Goal: Task Accomplishment & Management: Manage account settings

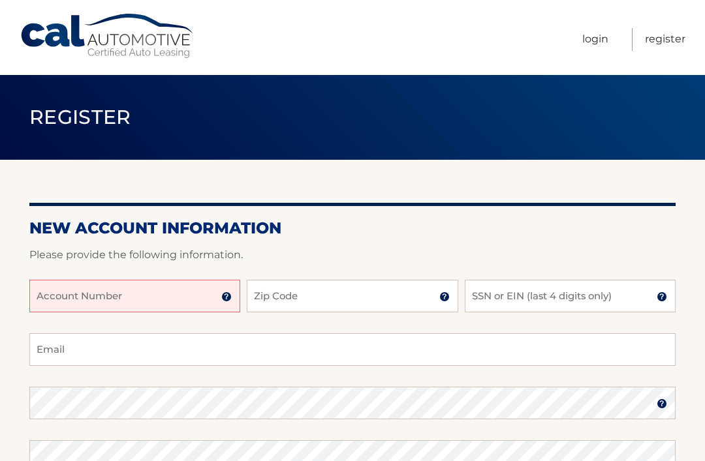
click at [608, 201] on div "New Account Information Please provide the following information. Account Numbe…" at bounding box center [352, 415] width 646 height 510
click at [219, 295] on input "Account Number" at bounding box center [134, 296] width 211 height 33
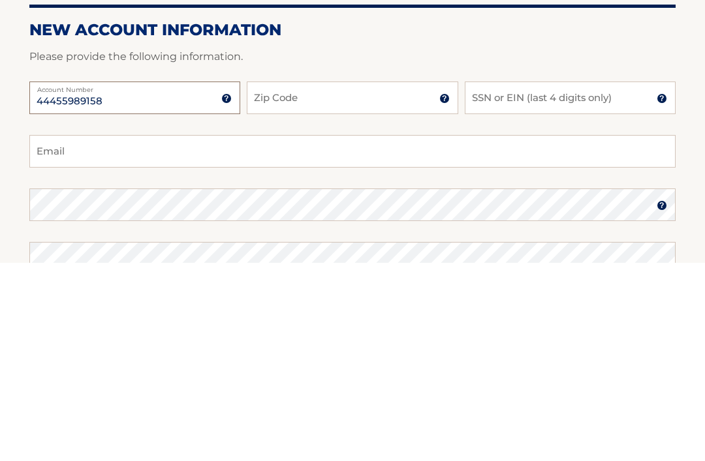
type input "44455989158"
click at [449, 292] on img at bounding box center [444, 297] width 10 height 10
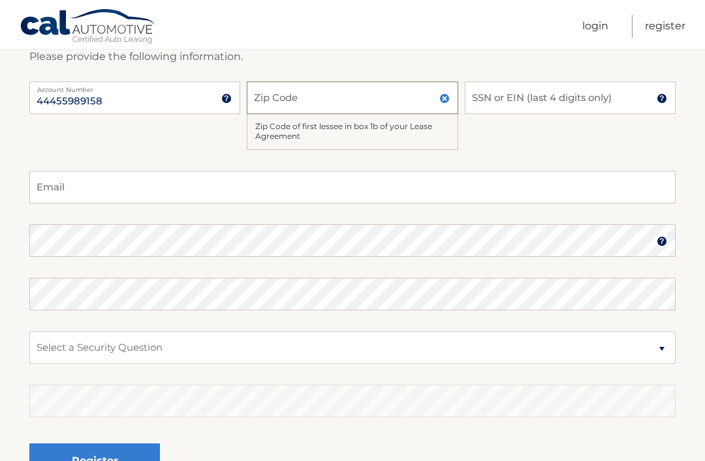
click at [338, 100] on input "Zip Code" at bounding box center [352, 98] width 211 height 33
type input "11747"
click at [644, 99] on input "SSN or EIN (last 4 digits only)" at bounding box center [570, 98] width 211 height 33
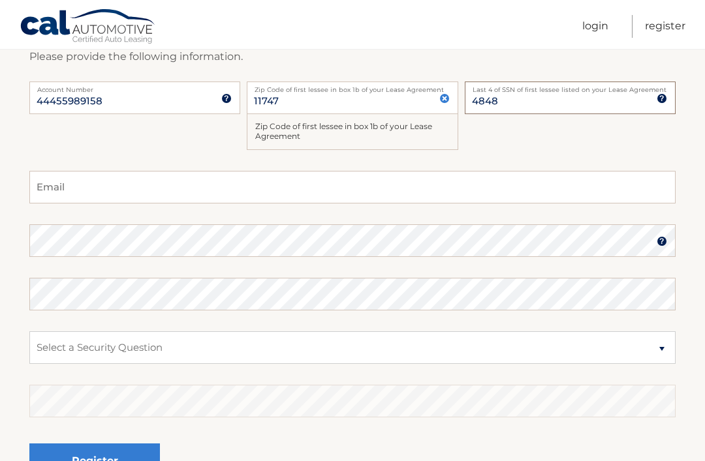
scroll to position [197, 0]
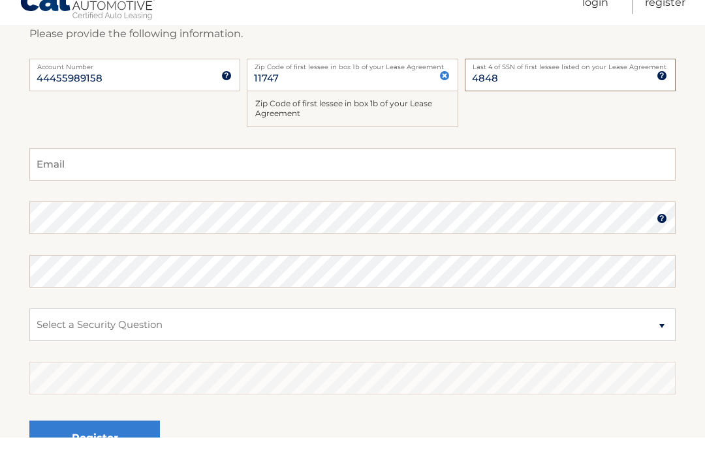
type input "4848"
click at [171, 172] on input "Email" at bounding box center [352, 188] width 646 height 33
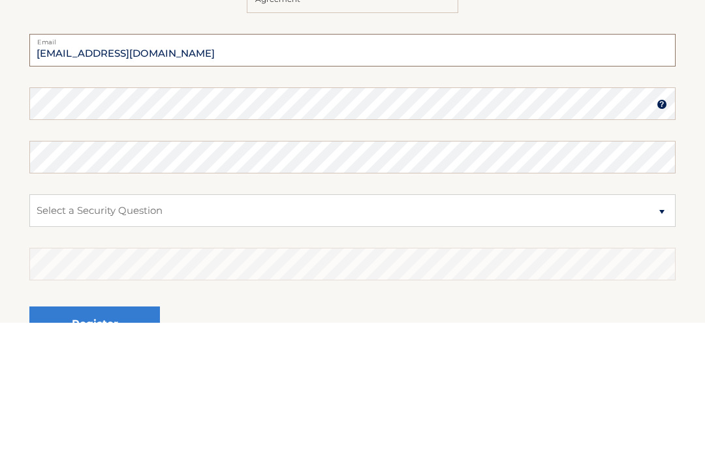
type input "fredda109@aol.com"
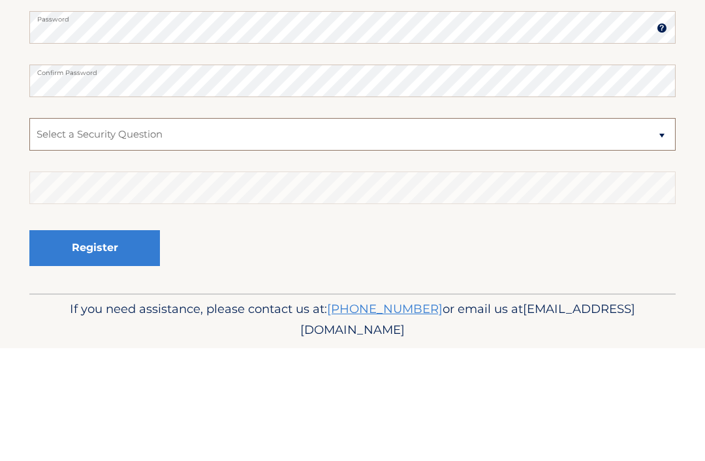
click at [661, 231] on select "Select a Security Question What was the name of your elementary school? What is…" at bounding box center [352, 247] width 646 height 33
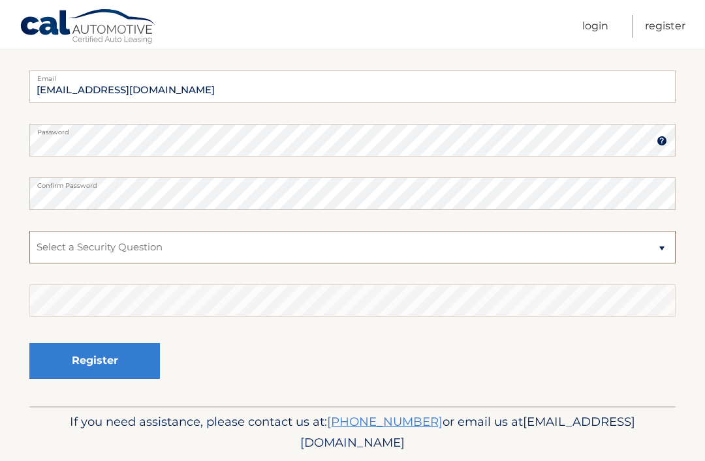
select select "2"
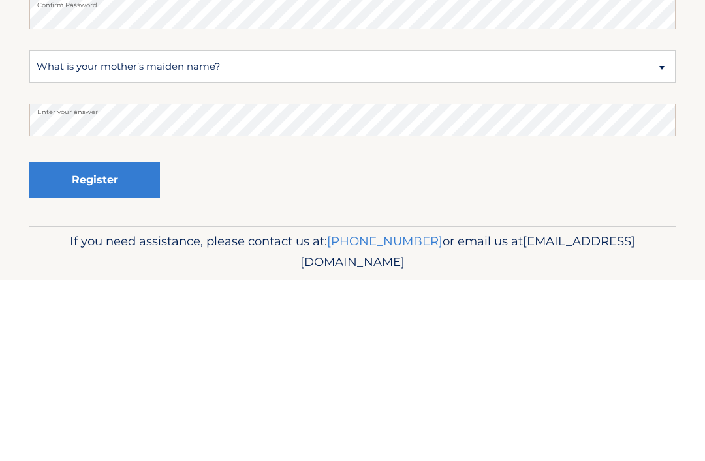
click at [133, 343] on button "Register" at bounding box center [94, 361] width 131 height 36
click at [113, 343] on button "Register" at bounding box center [94, 361] width 131 height 36
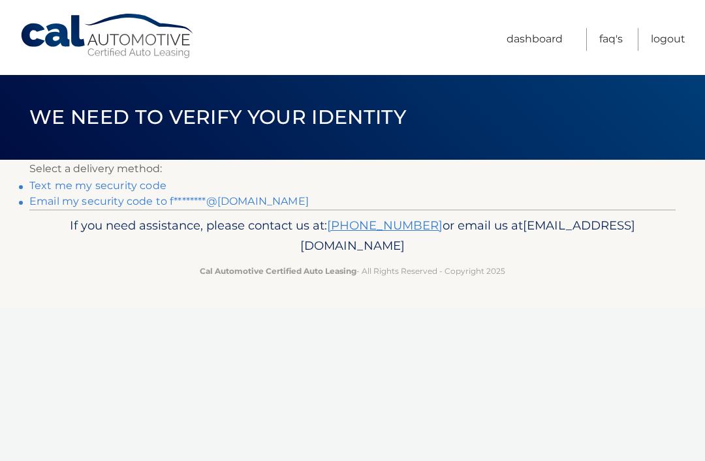
scroll to position [-3, 0]
click at [142, 189] on link "Text me my security code" at bounding box center [97, 185] width 137 height 12
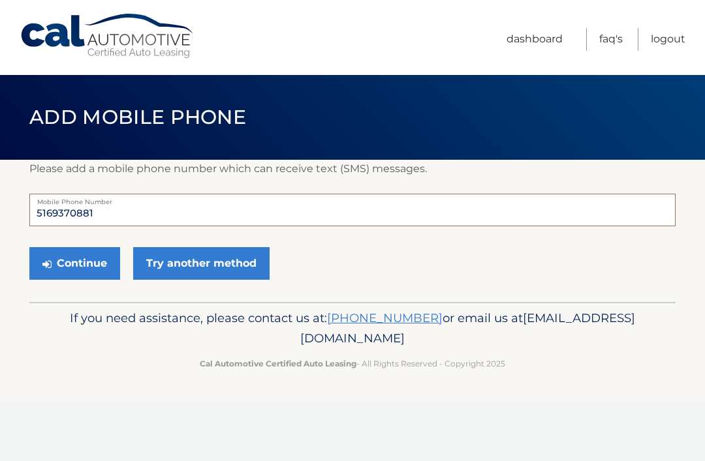
click at [138, 217] on input "5169370881" at bounding box center [352, 210] width 646 height 33
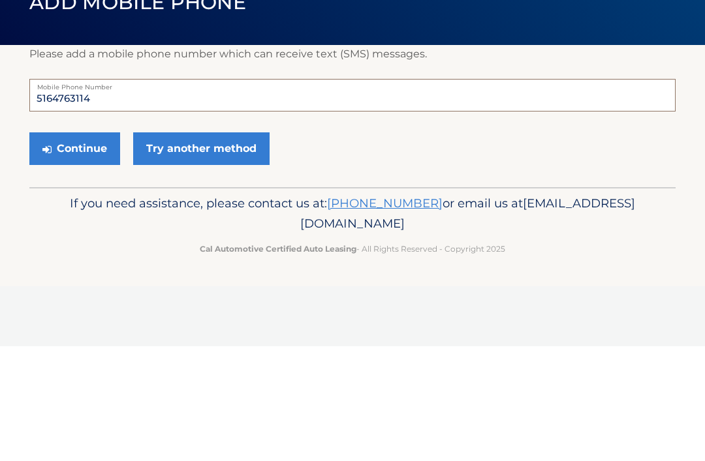
type input "5164763114"
click at [86, 247] on button "Continue" at bounding box center [74, 263] width 91 height 33
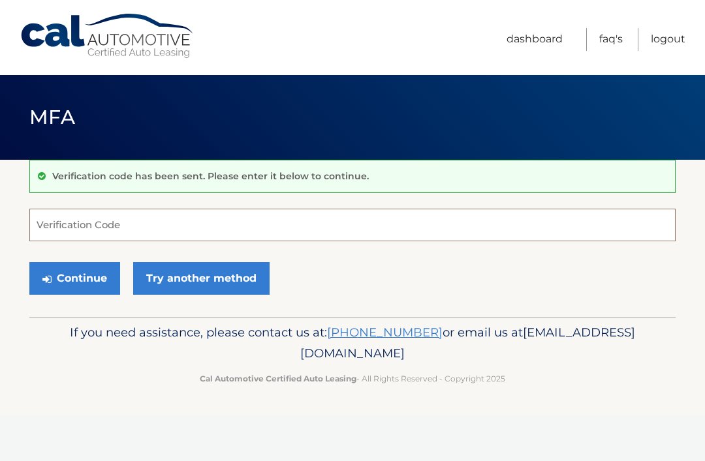
click at [159, 219] on input "Verification Code" at bounding box center [352, 225] width 646 height 33
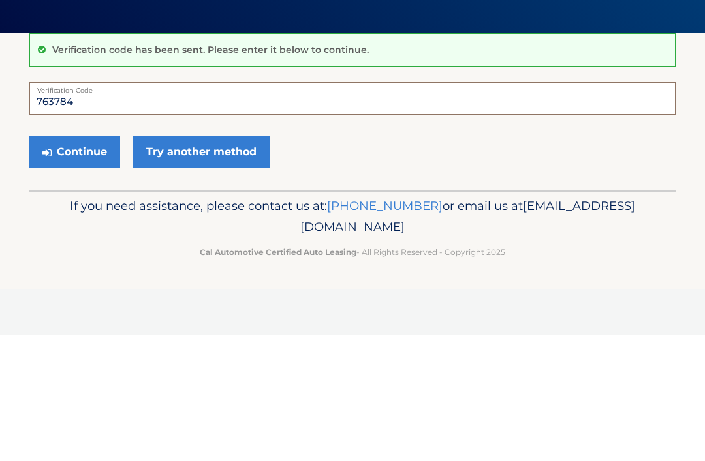
type input "763784"
click at [66, 262] on button "Continue" at bounding box center [74, 278] width 91 height 33
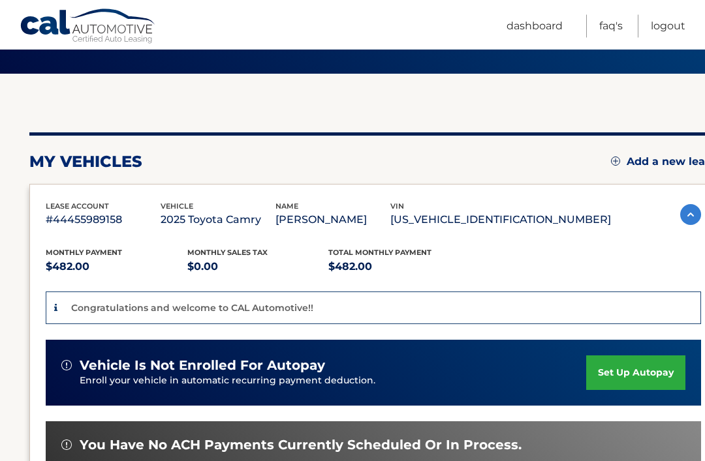
scroll to position [86, 0]
click at [612, 373] on link "set up autopay" at bounding box center [635, 373] width 99 height 35
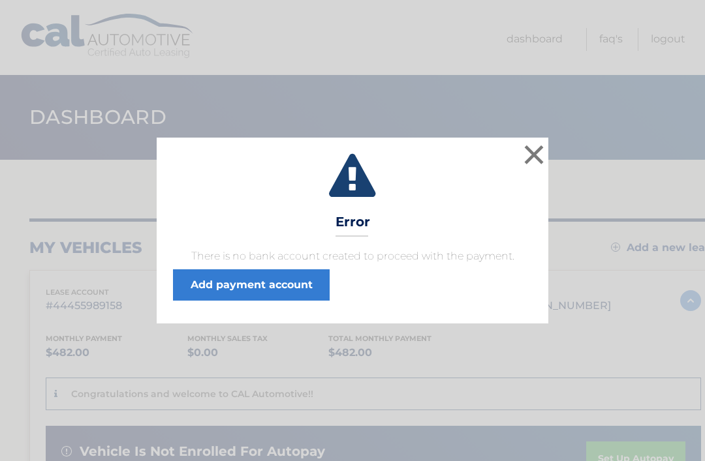
click at [537, 155] on button "×" at bounding box center [534, 155] width 26 height 26
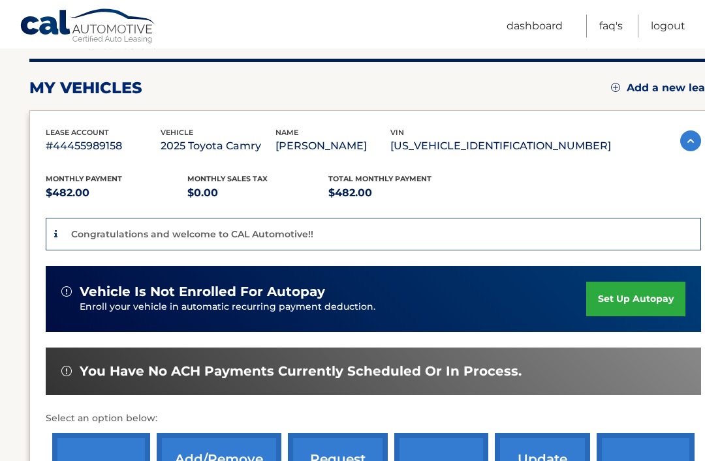
scroll to position [167, 0]
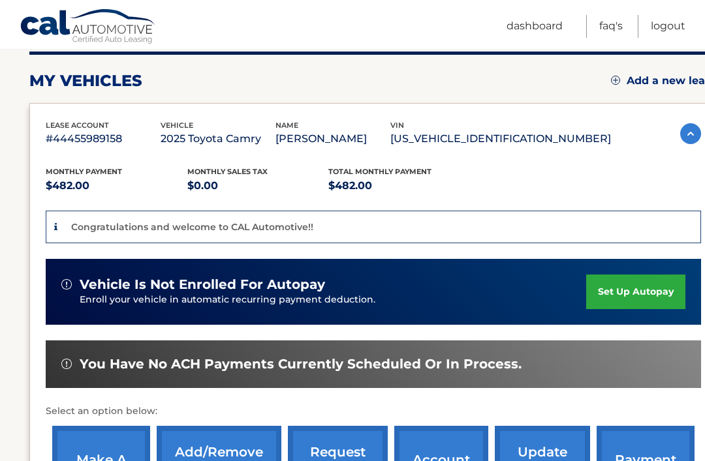
click at [638, 295] on link "set up autopay" at bounding box center [635, 292] width 99 height 35
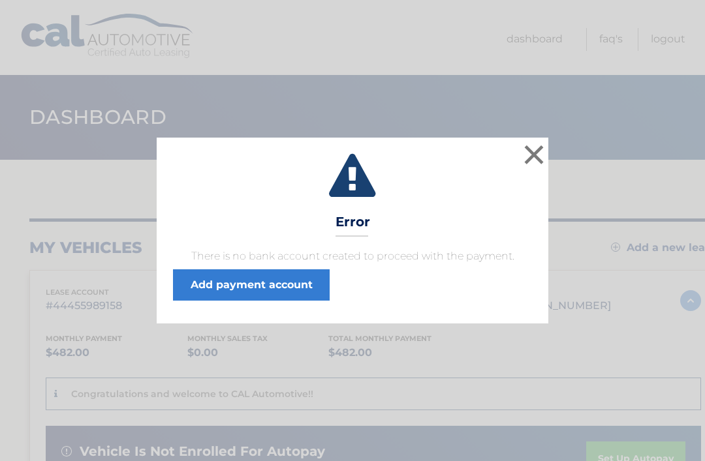
click at [307, 293] on link "Add payment account" at bounding box center [251, 285] width 157 height 31
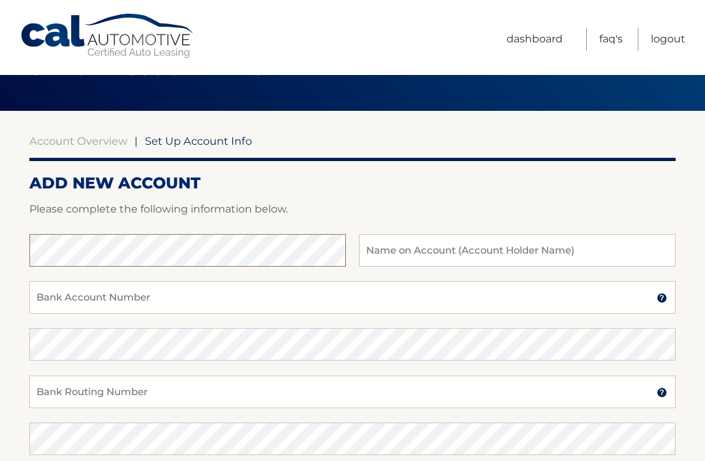
scroll to position [48, 0]
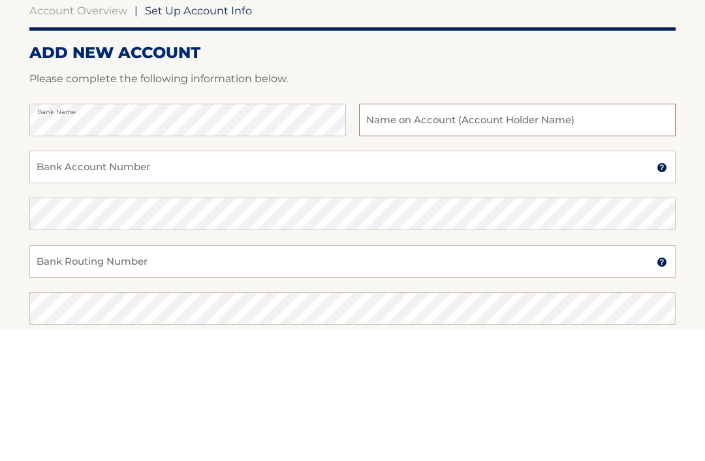
click at [452, 235] on input "text" at bounding box center [517, 251] width 317 height 33
type input "[PERSON_NAME] and [PERSON_NAME]"
click at [151, 282] on input "Bank Account Number" at bounding box center [352, 298] width 646 height 33
type input "5"
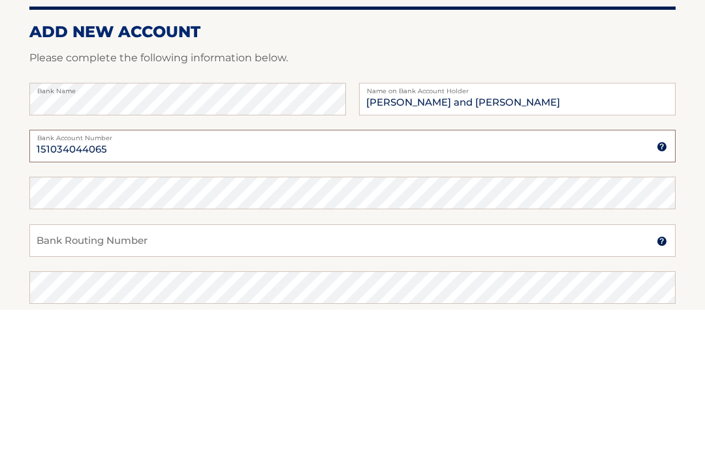
type input "151034044065"
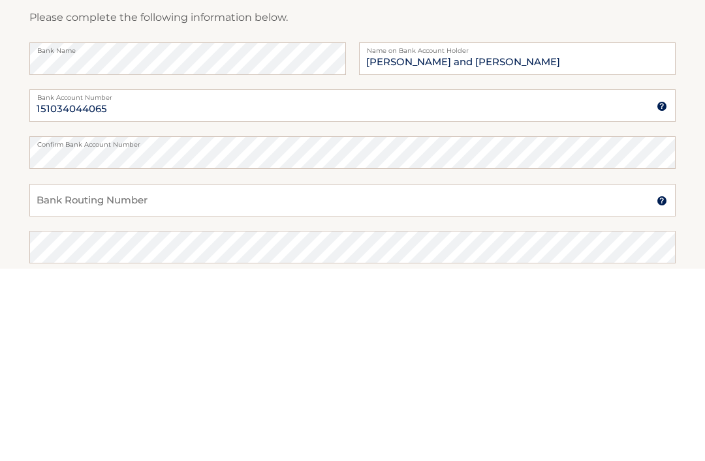
click at [324, 377] on input "Bank Routing Number" at bounding box center [352, 393] width 646 height 33
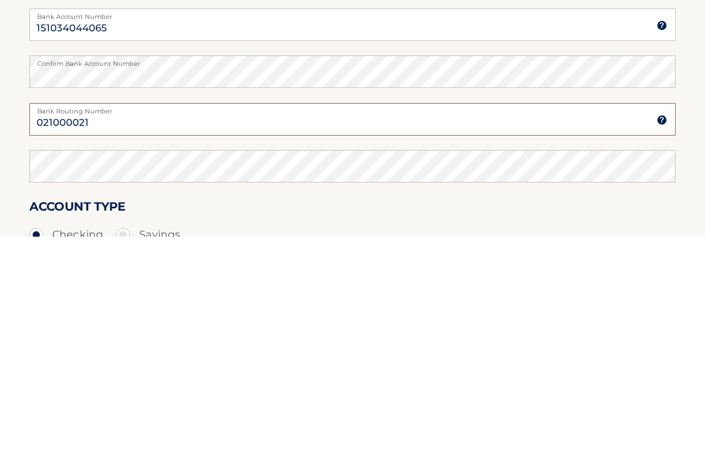
type input "021000021"
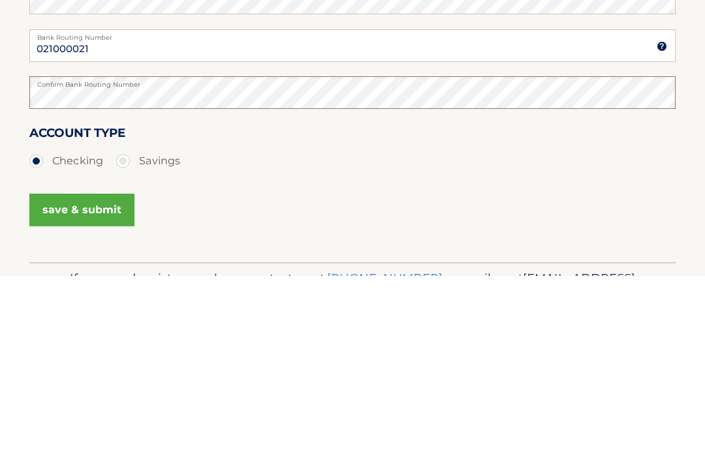
scroll to position [214, 0]
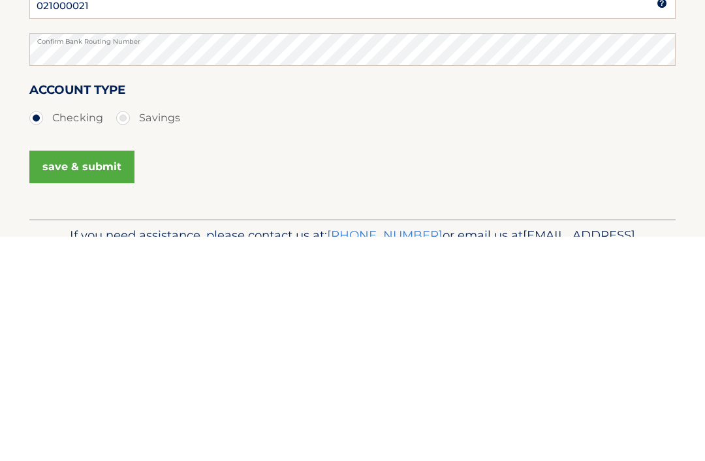
click at [94, 375] on button "save & submit" at bounding box center [81, 391] width 105 height 33
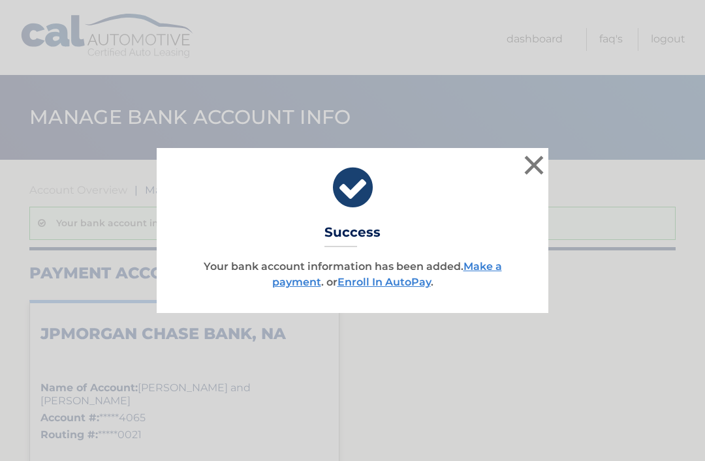
click at [402, 285] on link "Enroll In AutoPay" at bounding box center [383, 282] width 93 height 12
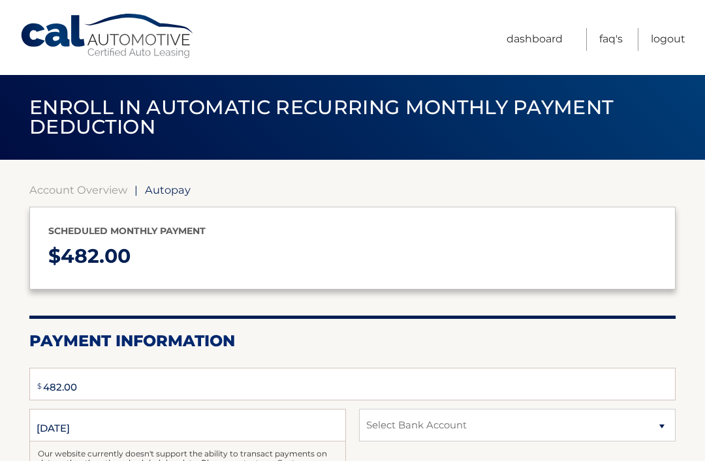
type input "482"
select select "NDVkNjExNWUtYzU5ZS00Njk0LWJmOGMtZmE1ZjE1MGYwMTA3"
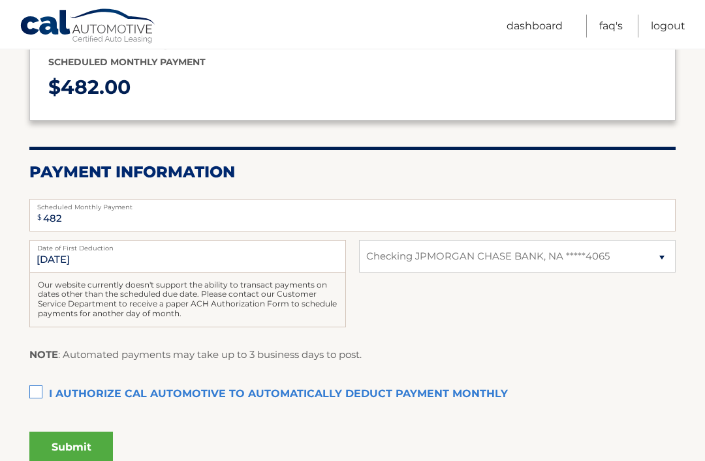
scroll to position [170, 0]
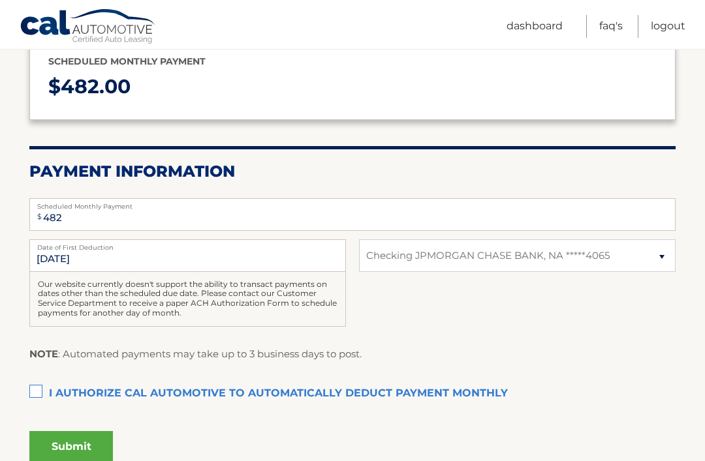
click at [41, 390] on label "I authorize cal automotive to automatically deduct payment monthly This checkbo…" at bounding box center [352, 394] width 646 height 26
click at [0, 0] on input "I authorize cal automotive to automatically deduct payment monthly This checkbo…" at bounding box center [0, 0] width 0 height 0
click at [91, 450] on button "Submit" at bounding box center [71, 446] width 84 height 31
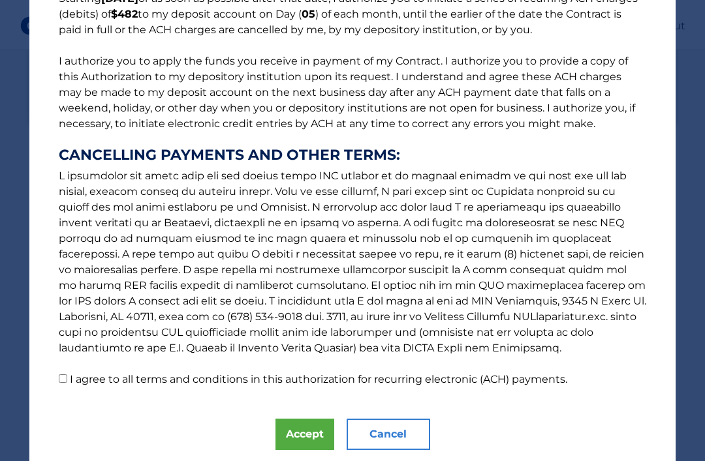
scroll to position [129, 0]
click at [67, 382] on input "I agree to all terms and conditions in this authorization for recurring electro…" at bounding box center [63, 379] width 8 height 8
checkbox input "true"
click at [310, 438] on button "Accept" at bounding box center [304, 435] width 59 height 31
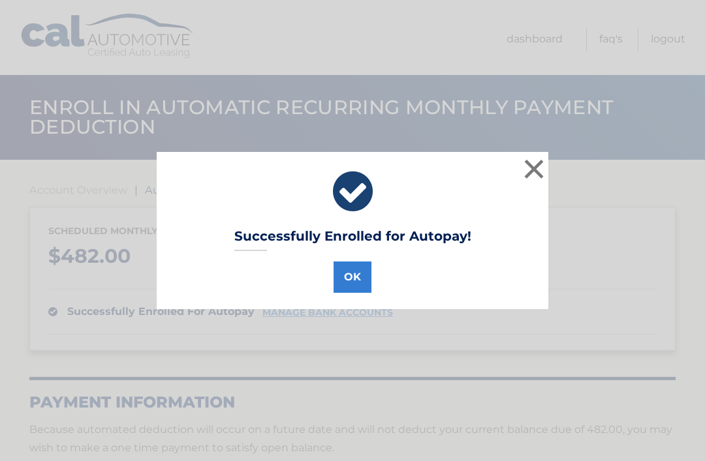
click at [363, 285] on button "OK" at bounding box center [353, 277] width 38 height 31
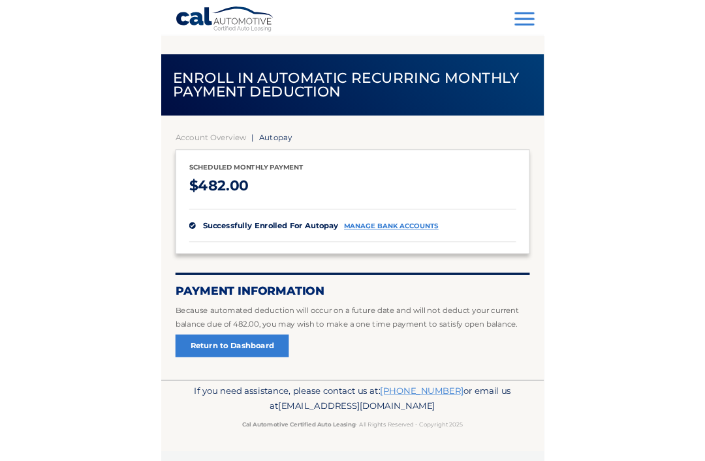
scroll to position [118, 0]
